Goal: Information Seeking & Learning: Learn about a topic

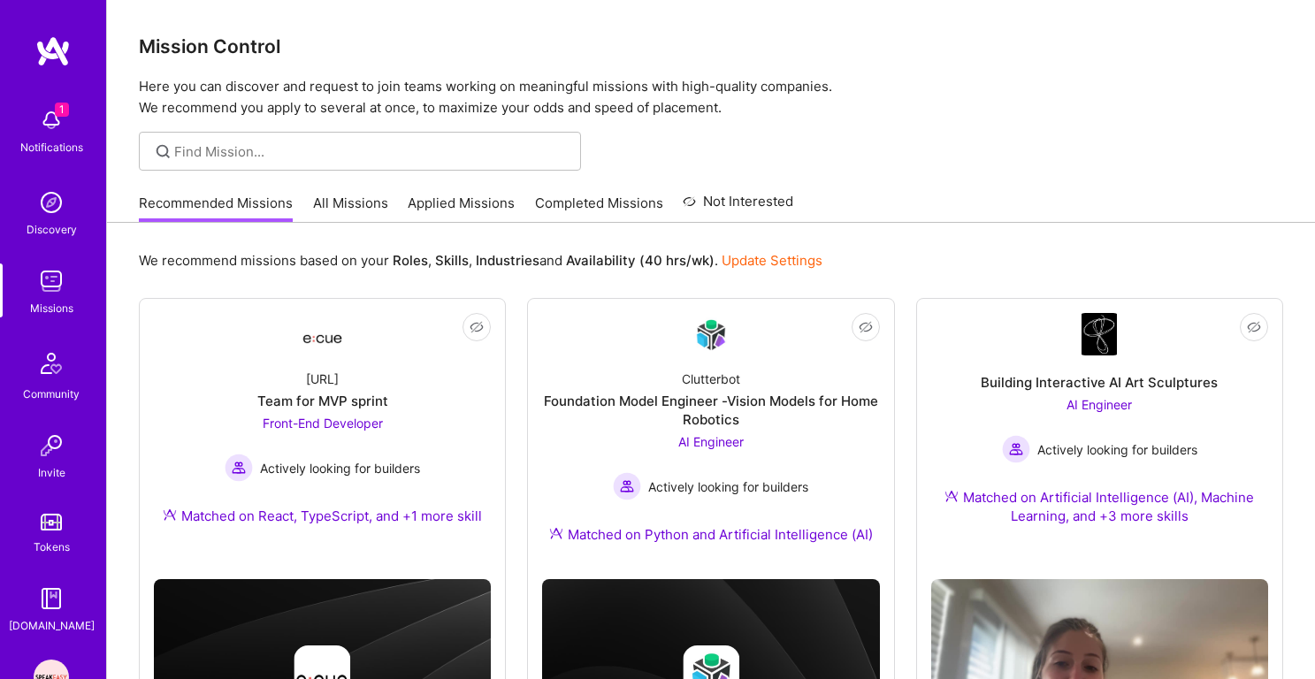
scroll to position [1141, 0]
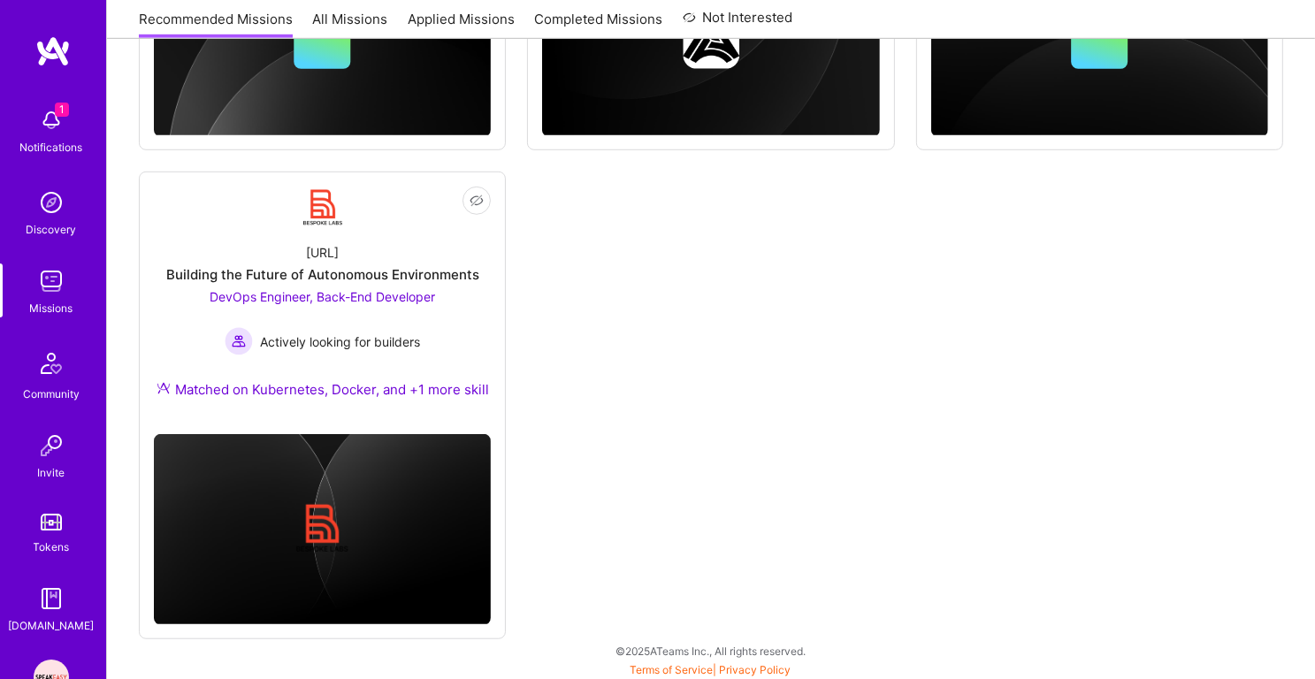
click at [55, 285] on img at bounding box center [51, 281] width 35 height 35
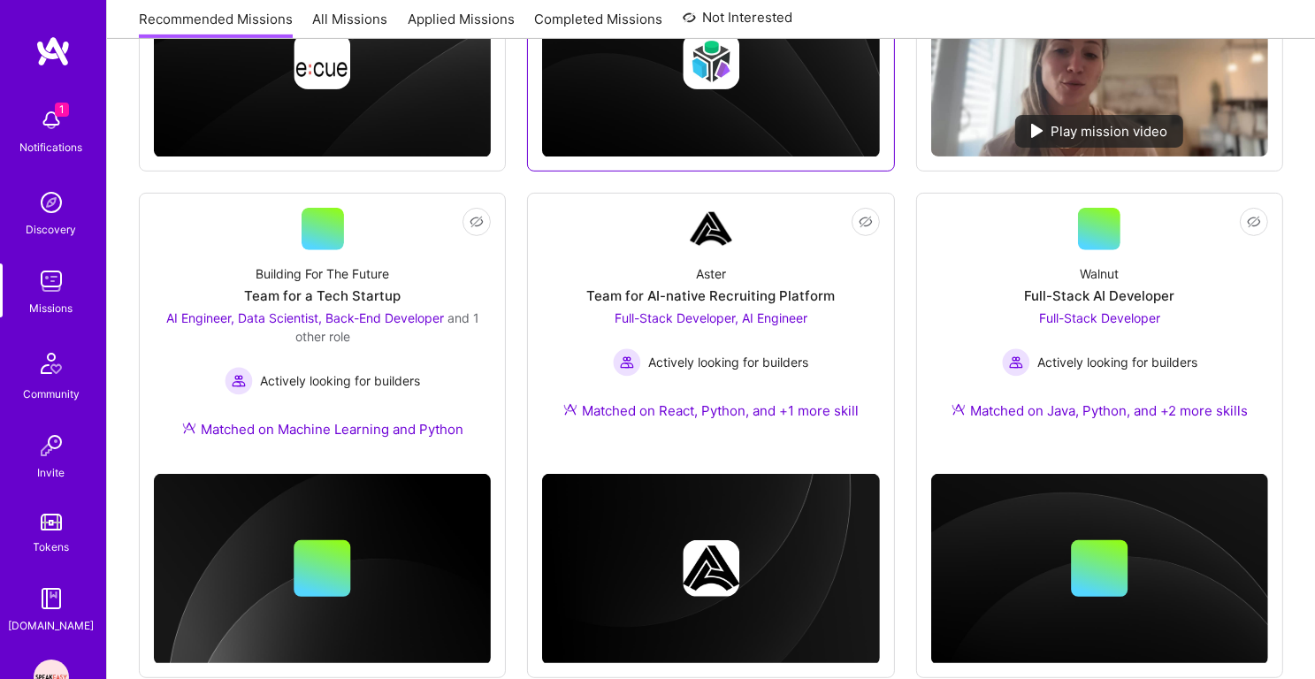
scroll to position [594, 0]
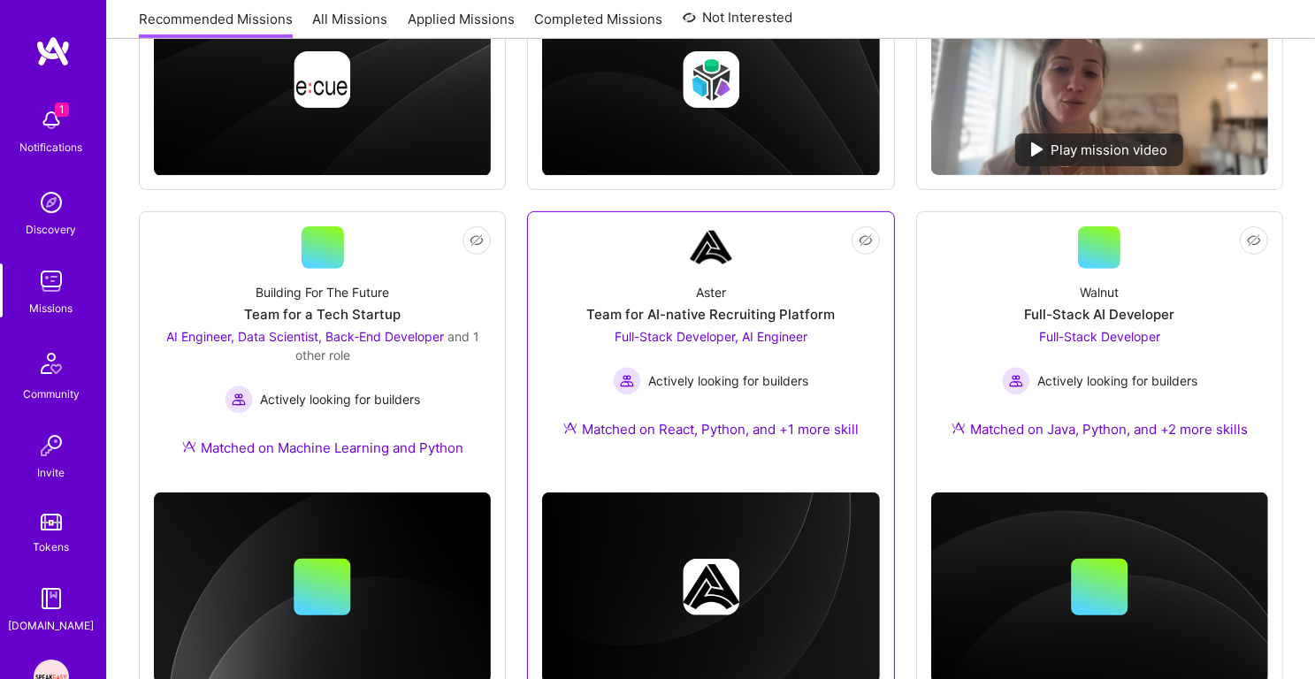
click at [749, 261] on link "Not Interested Aster Team for AI-native Recruiting Platform Full-Stack Develope…" at bounding box center [710, 342] width 337 height 233
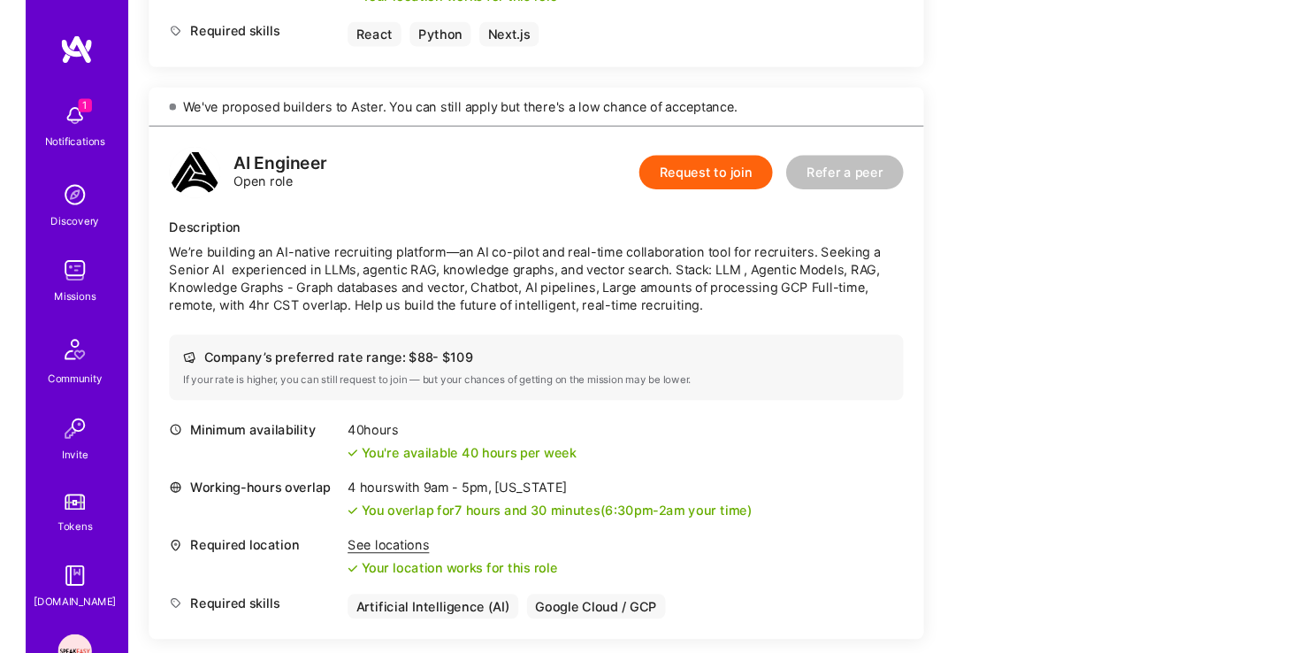
scroll to position [837, 0]
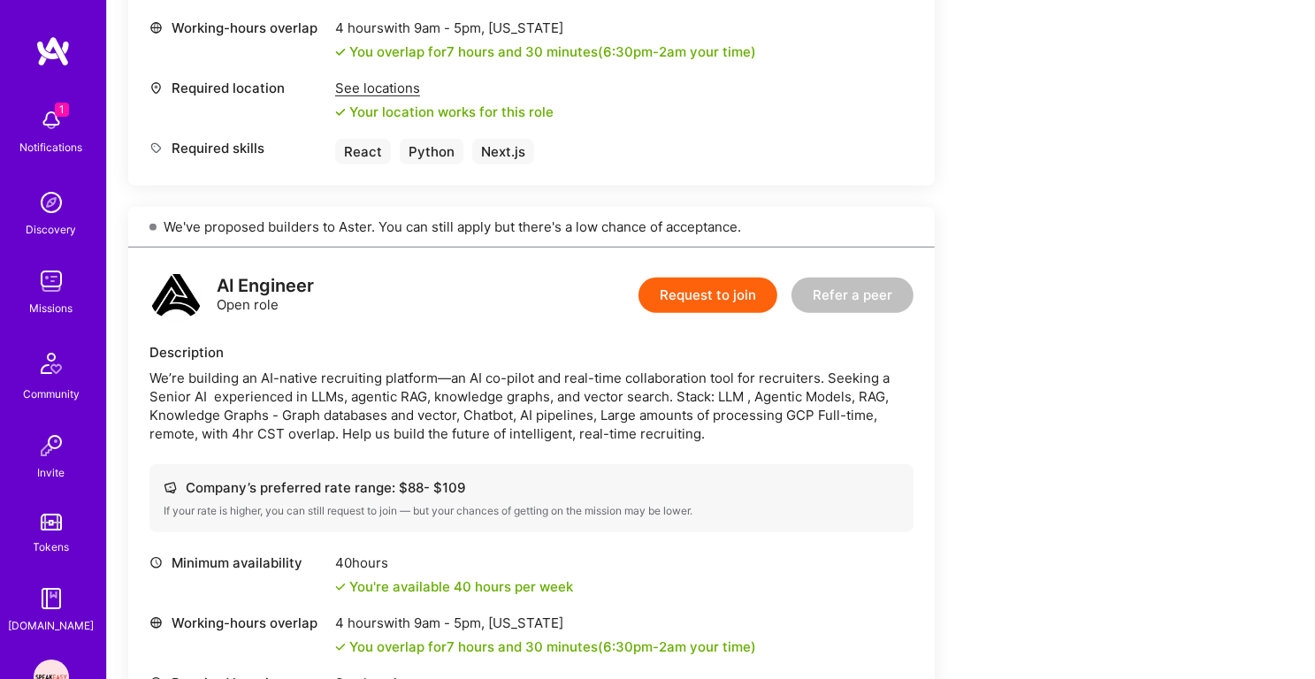
click at [553, 371] on div "We’re building an AI-native recruiting platform—an AI co-pilot and real-time co…" at bounding box center [531, 406] width 764 height 74
click at [562, 409] on div "We’re building an AI-native recruiting platform—an AI co-pilot and real-time co…" at bounding box center [531, 406] width 764 height 74
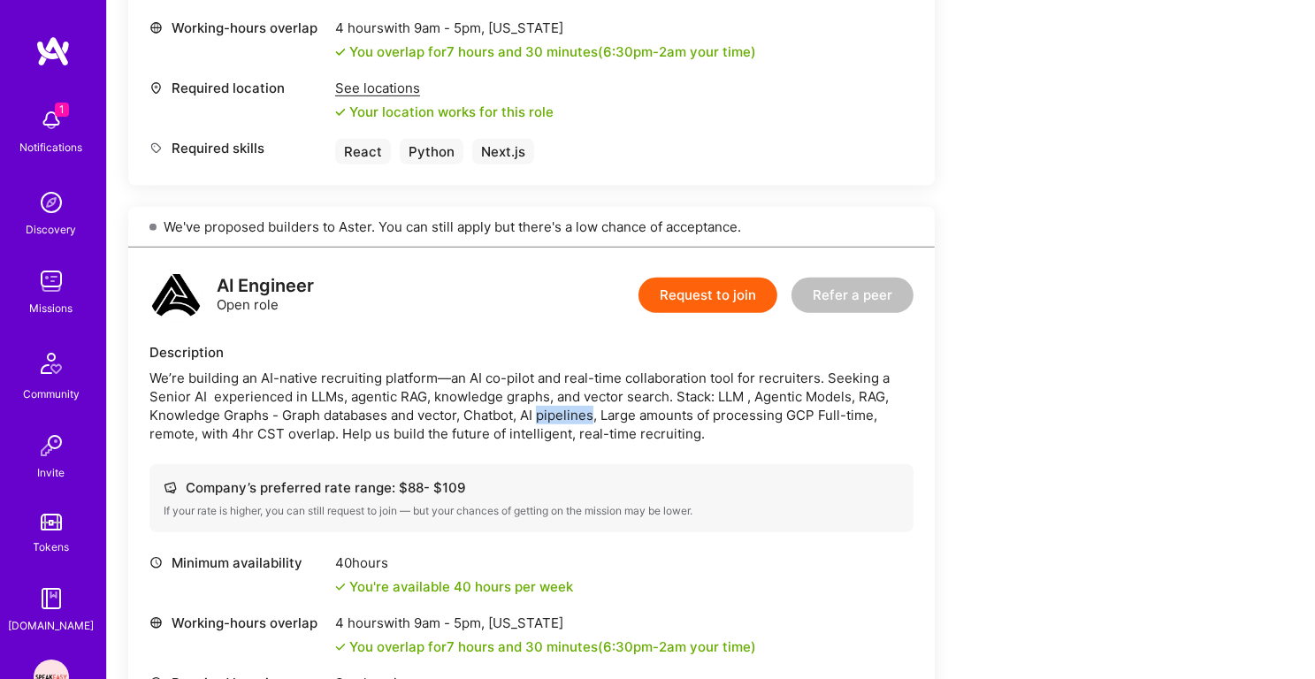
click at [562, 409] on div "We’re building an AI-native recruiting platform—an AI co-pilot and real-time co…" at bounding box center [531, 406] width 764 height 74
click at [562, 386] on div "We’re building an AI-native recruiting platform—an AI co-pilot and real-time co…" at bounding box center [531, 406] width 764 height 74
click at [600, 400] on div "We’re building an AI-native recruiting platform—an AI co-pilot and real-time co…" at bounding box center [531, 406] width 764 height 74
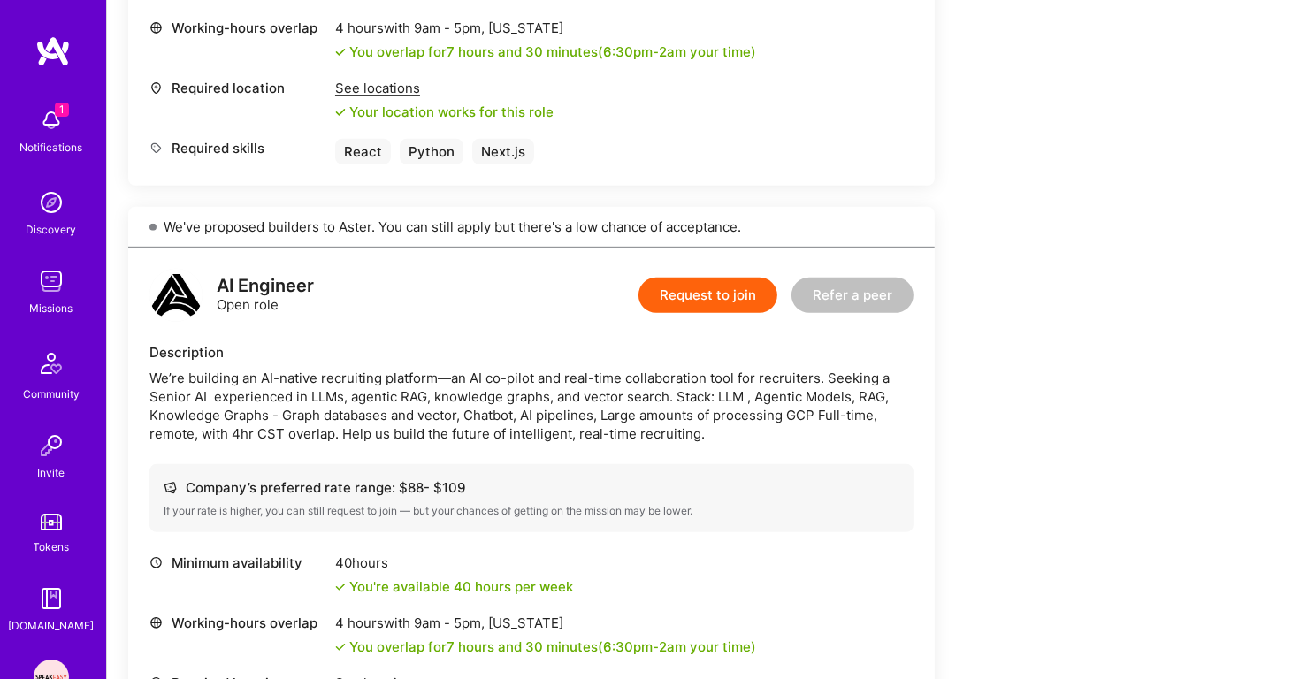
click at [600, 400] on div "We’re building an AI-native recruiting platform—an AI co-pilot and real-time co…" at bounding box center [531, 406] width 764 height 74
